Goal: Task Accomplishment & Management: Manage account settings

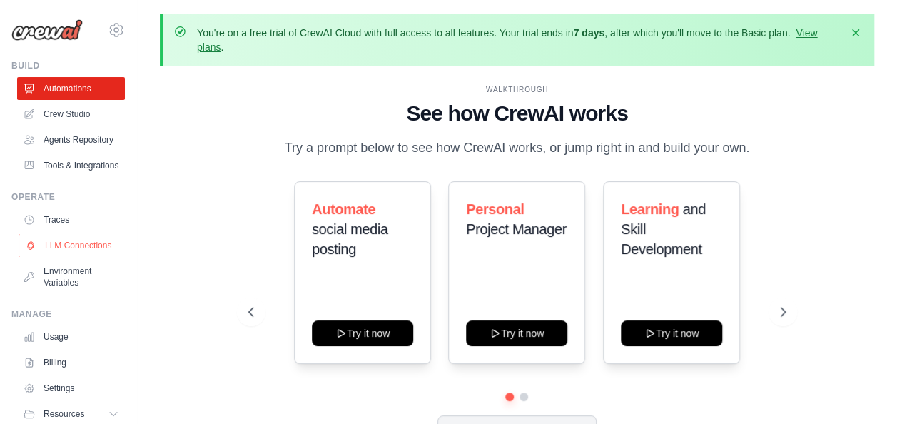
click at [80, 257] on link "LLM Connections" at bounding box center [73, 245] width 108 height 23
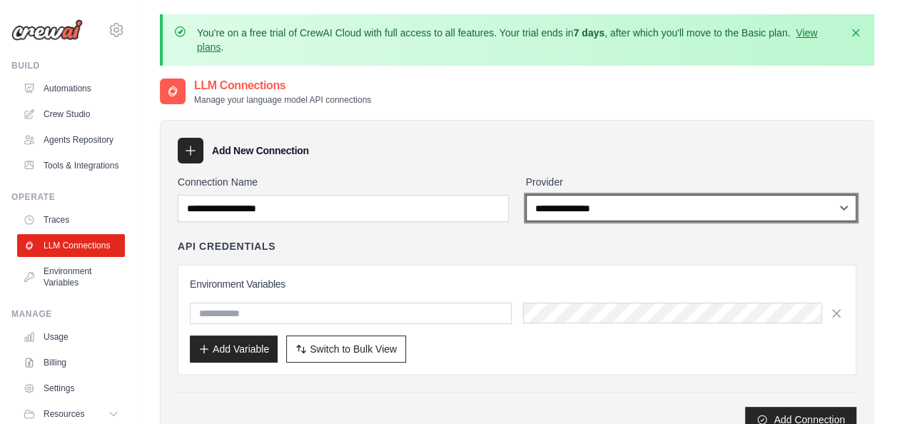
click at [610, 202] on select "**********" at bounding box center [691, 208] width 331 height 26
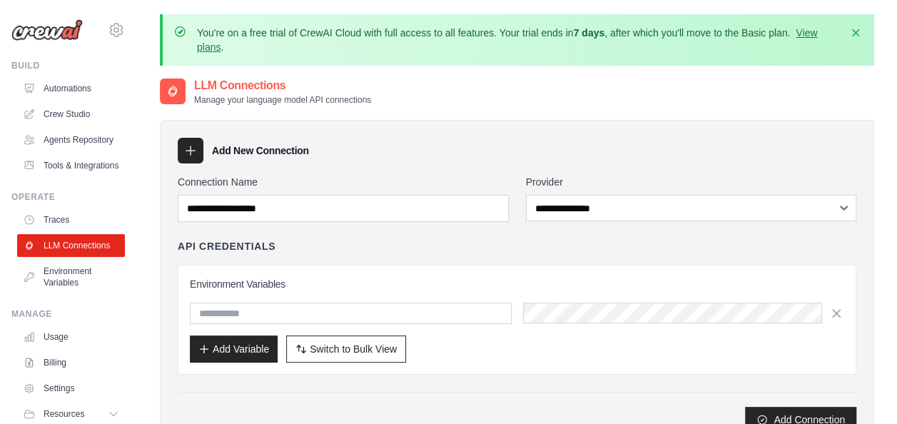
click at [567, 161] on div "Add New Connection" at bounding box center [517, 151] width 679 height 26
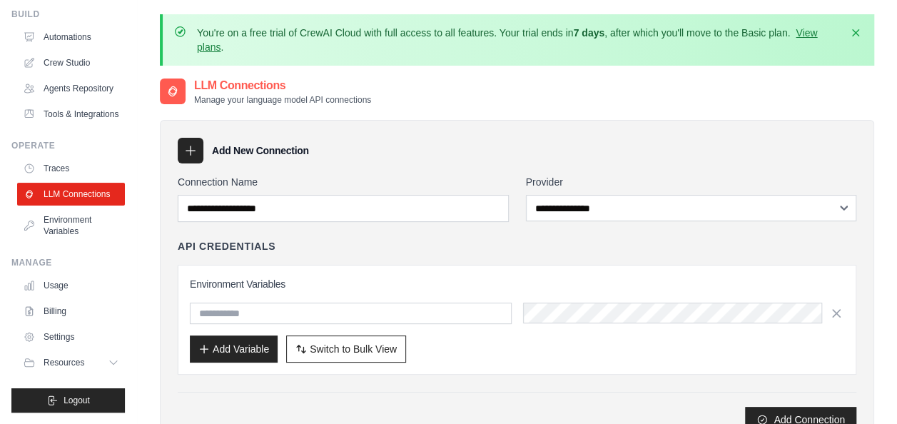
scroll to position [85, 0]
click at [53, 291] on link "Usage" at bounding box center [73, 285] width 108 height 23
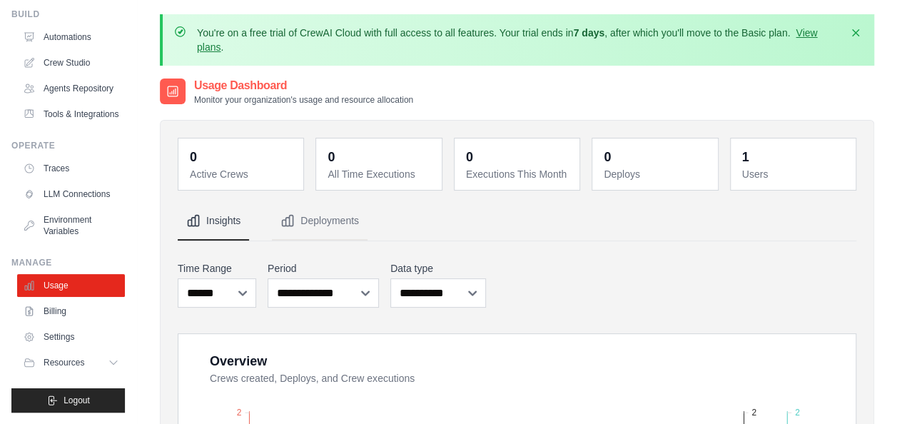
scroll to position [85, 0]
click at [71, 318] on link "Billing" at bounding box center [73, 311] width 108 height 23
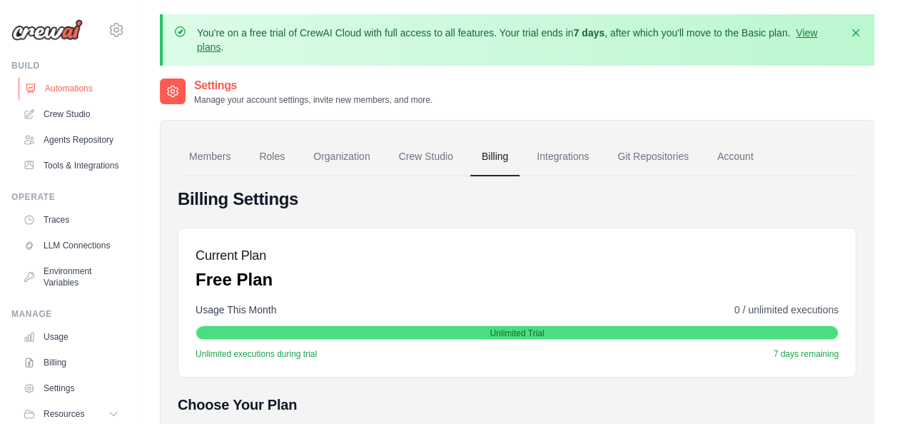
click at [91, 96] on link "Automations" at bounding box center [73, 88] width 108 height 23
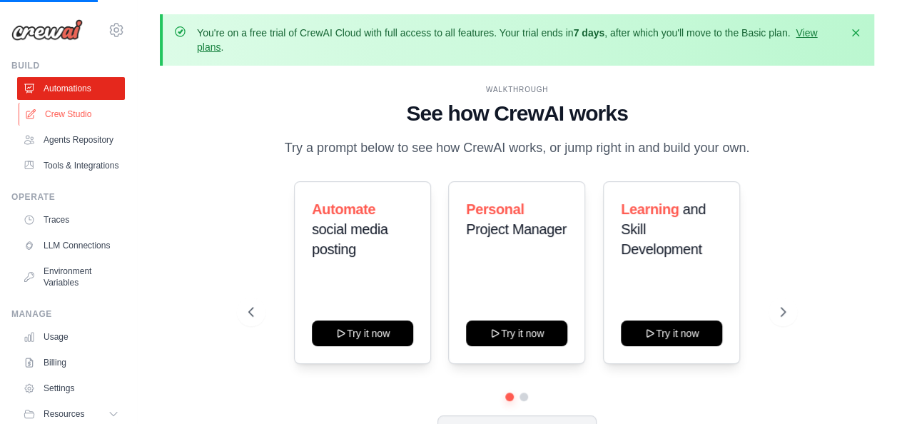
click at [91, 121] on link "Crew Studio" at bounding box center [73, 114] width 108 height 23
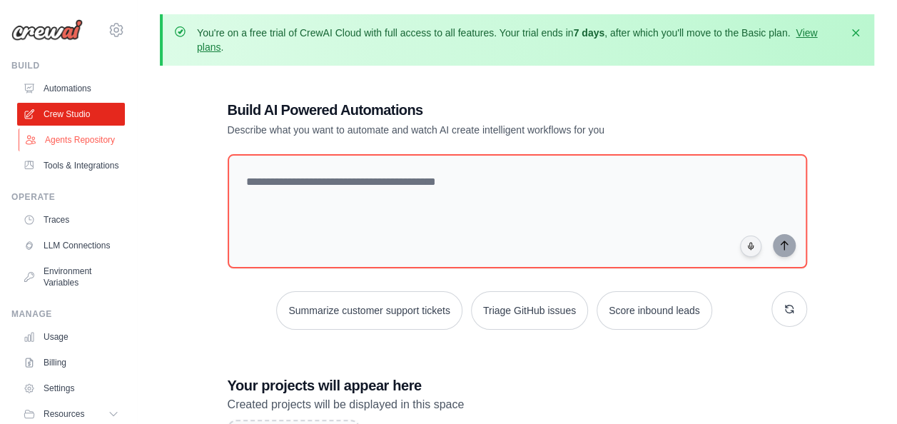
click at [96, 143] on link "Agents Repository" at bounding box center [73, 140] width 108 height 23
